Goal: Navigation & Orientation: Find specific page/section

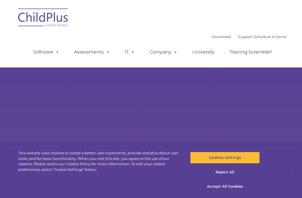
select select "MEDIUM"
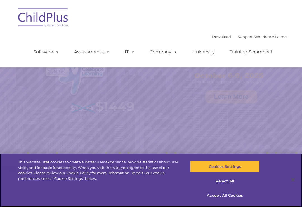
select select "MEDIUM"
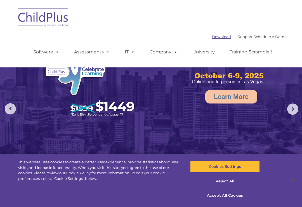
click at [212, 37] on link "Download" at bounding box center [221, 36] width 19 height 4
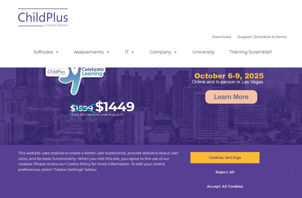
select select "MEDIUM"
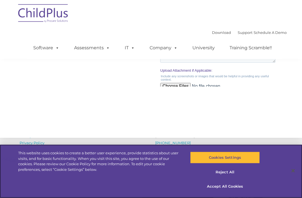
scroll to position [666, 0]
